Goal: Check status

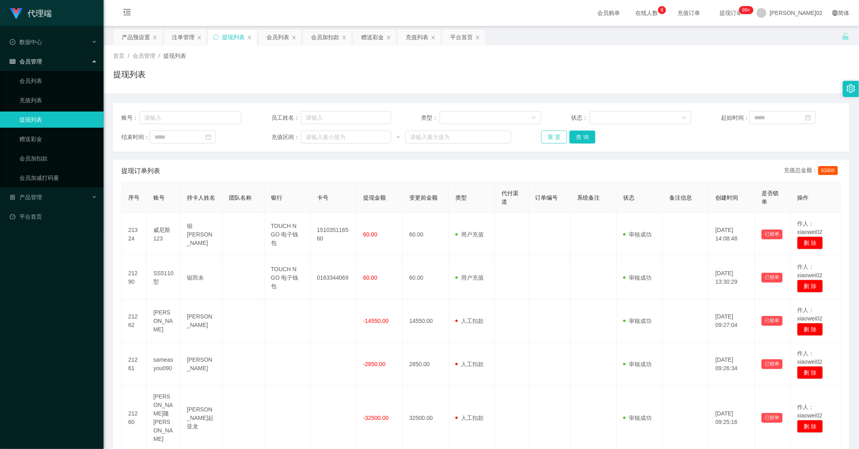
click at [544, 137] on button "重 置" at bounding box center [554, 137] width 26 height 13
click at [544, 137] on div "重 置 查 询" at bounding box center [601, 137] width 120 height 13
click at [546, 137] on button "重 置" at bounding box center [554, 137] width 26 height 13
click at [546, 138] on button "重 置" at bounding box center [554, 137] width 26 height 13
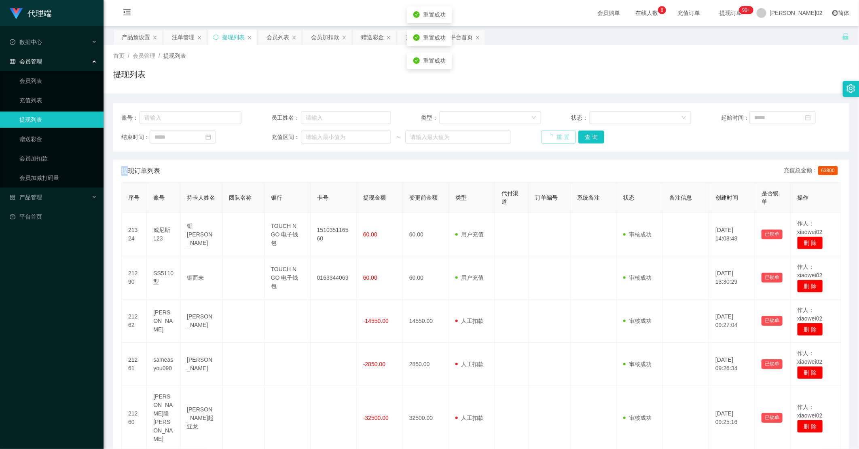
click at [546, 138] on div "重 置 查 询" at bounding box center [601, 137] width 120 height 13
click at [546, 138] on button "重 置" at bounding box center [558, 137] width 35 height 13
click at [546, 138] on div "重 置 查 询" at bounding box center [601, 137] width 120 height 13
click at [546, 138] on button "重 置" at bounding box center [558, 137] width 35 height 13
click at [546, 138] on button "重 置" at bounding box center [554, 137] width 26 height 13
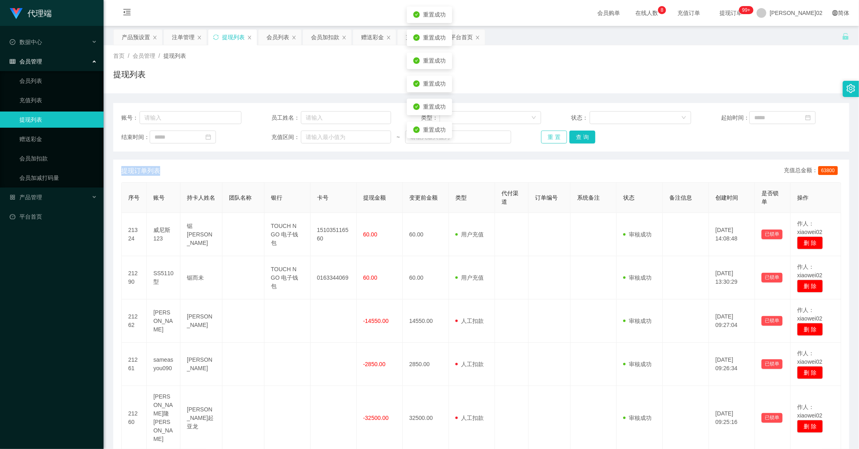
click at [546, 138] on button "重 置" at bounding box center [554, 137] width 26 height 13
click at [546, 138] on div "重 置 查 询" at bounding box center [601, 137] width 120 height 13
click at [546, 138] on button "重 置" at bounding box center [554, 137] width 26 height 13
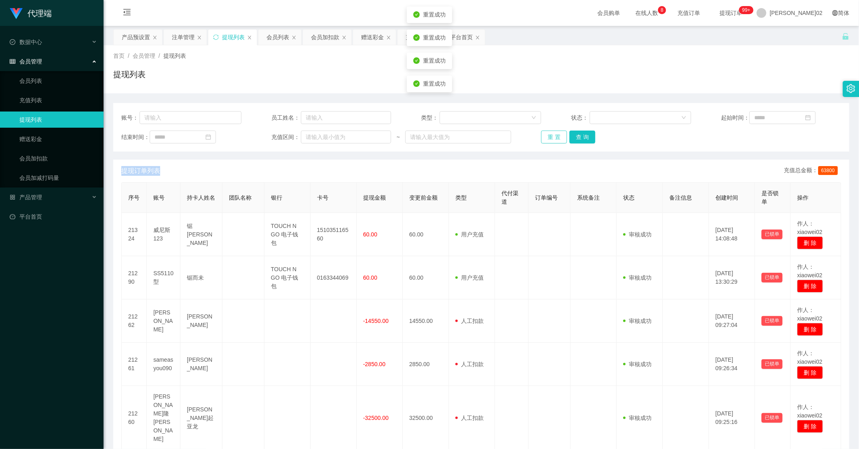
click at [546, 138] on button "重 置" at bounding box center [554, 137] width 26 height 13
click at [555, 142] on button "重 置" at bounding box center [554, 137] width 26 height 13
click at [555, 142] on div "重 置 查 询" at bounding box center [601, 137] width 120 height 13
click at [553, 133] on button "重 置" at bounding box center [554, 137] width 26 height 13
click at [579, 131] on button "查 询" at bounding box center [582, 137] width 26 height 13
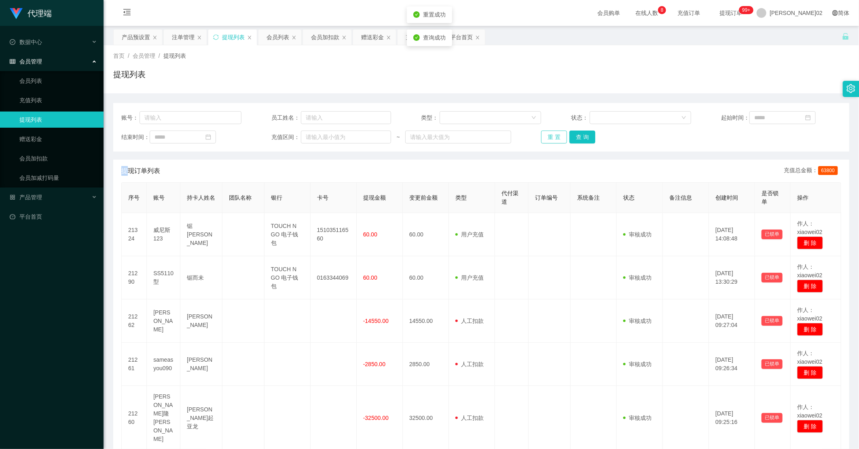
click at [556, 136] on button "重 置" at bounding box center [554, 137] width 26 height 13
click at [556, 136] on div "重 置 查 询" at bounding box center [601, 137] width 120 height 13
click at [556, 136] on button "重 置" at bounding box center [554, 137] width 26 height 13
click at [551, 132] on button "重 置" at bounding box center [554, 137] width 26 height 13
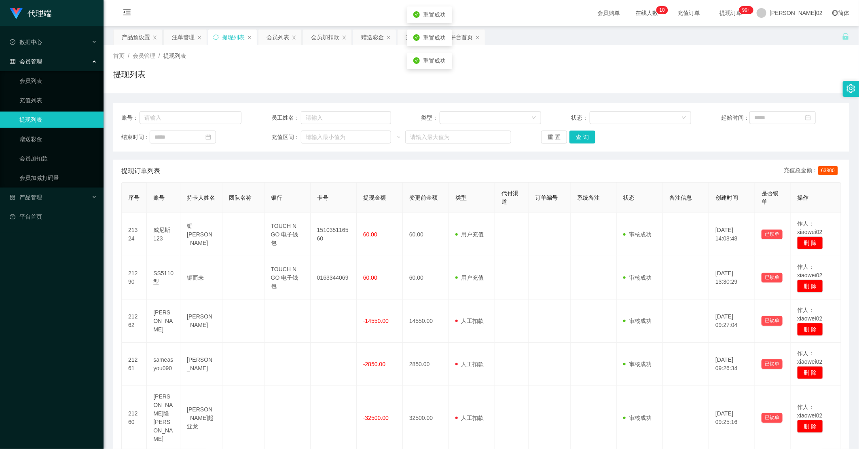
click at [585, 83] on div "提现列表" at bounding box center [481, 77] width 736 height 19
click at [552, 142] on button "重 置" at bounding box center [554, 137] width 26 height 13
